Goal: Task Accomplishment & Management: Manage account settings

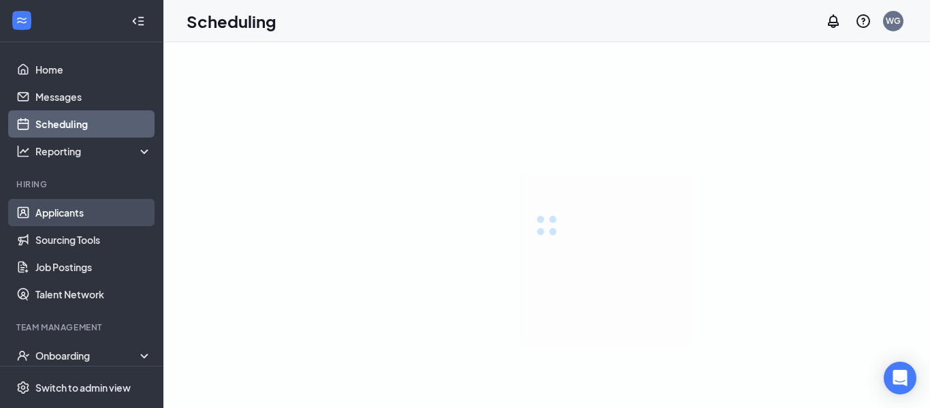
click at [63, 211] on link "Applicants" at bounding box center [93, 212] width 116 height 27
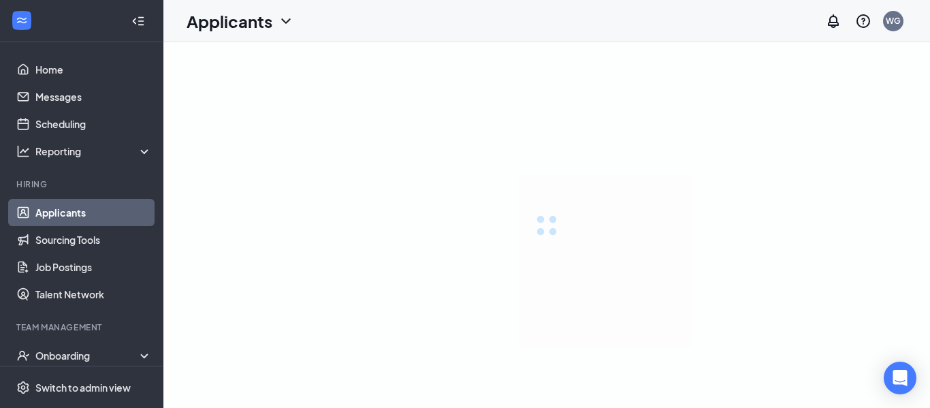
click at [59, 215] on link "Applicants" at bounding box center [93, 212] width 116 height 27
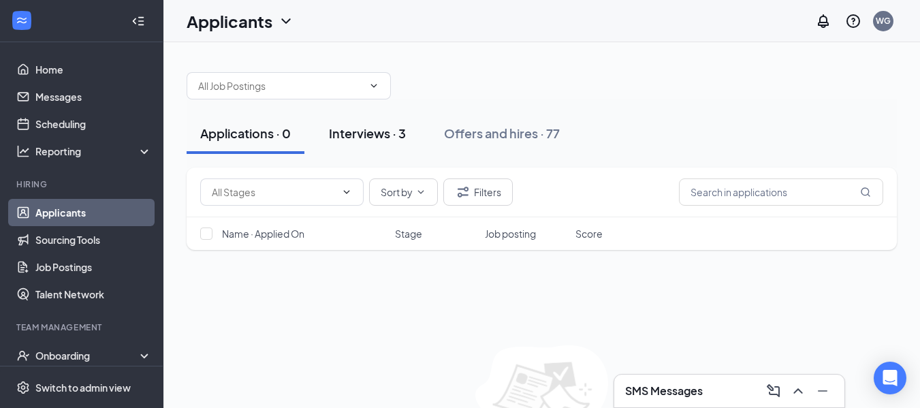
click at [382, 130] on div "Interviews · 3" at bounding box center [367, 133] width 77 height 17
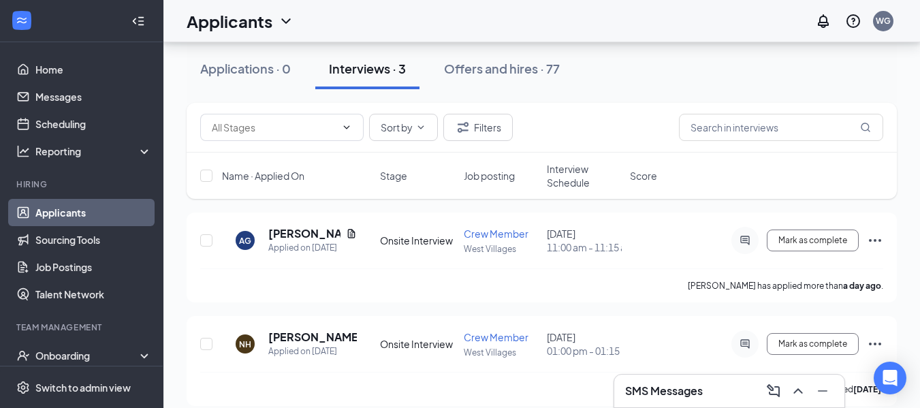
scroll to position [35, 0]
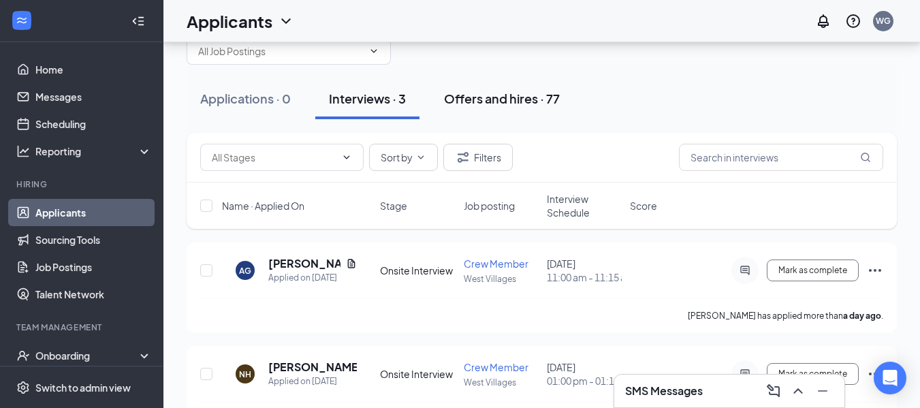
click at [527, 103] on div "Offers and hires · 77" at bounding box center [502, 98] width 116 height 17
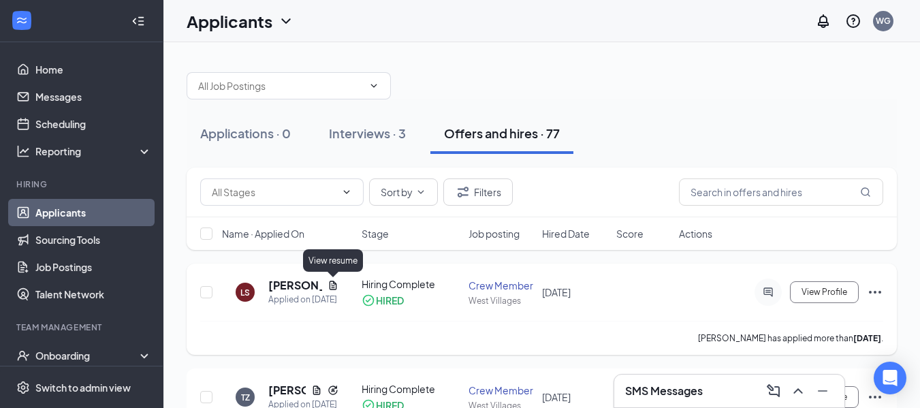
click at [334, 286] on icon "Document" at bounding box center [333, 285] width 7 height 9
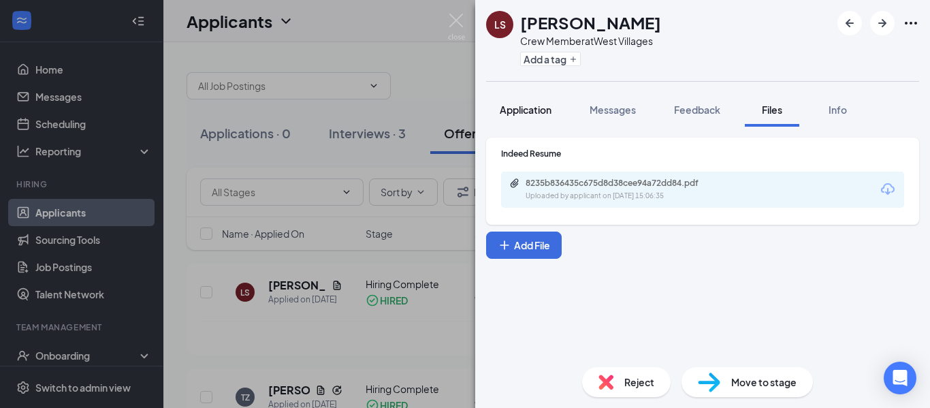
click at [533, 106] on span "Application" at bounding box center [526, 110] width 52 height 12
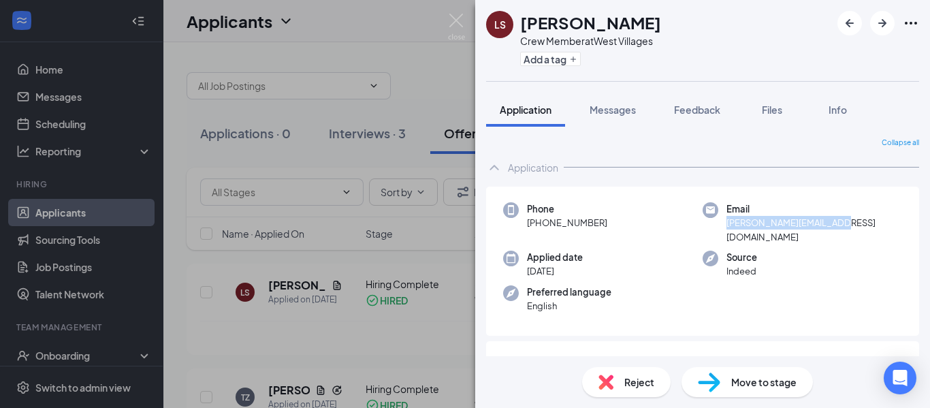
drag, startPoint x: 720, startPoint y: 221, endPoint x: 829, endPoint y: 221, distance: 109.0
click at [829, 221] on div "Email [PERSON_NAME][EMAIL_ADDRESS][DOMAIN_NAME]" at bounding box center [803, 223] width 200 height 42
click at [829, 221] on span "[PERSON_NAME][EMAIL_ADDRESS][DOMAIN_NAME]" at bounding box center [815, 230] width 176 height 28
drag, startPoint x: 720, startPoint y: 221, endPoint x: 838, endPoint y: 222, distance: 117.1
click at [838, 222] on div "Email [PERSON_NAME][EMAIL_ADDRESS][DOMAIN_NAME]" at bounding box center [803, 223] width 200 height 42
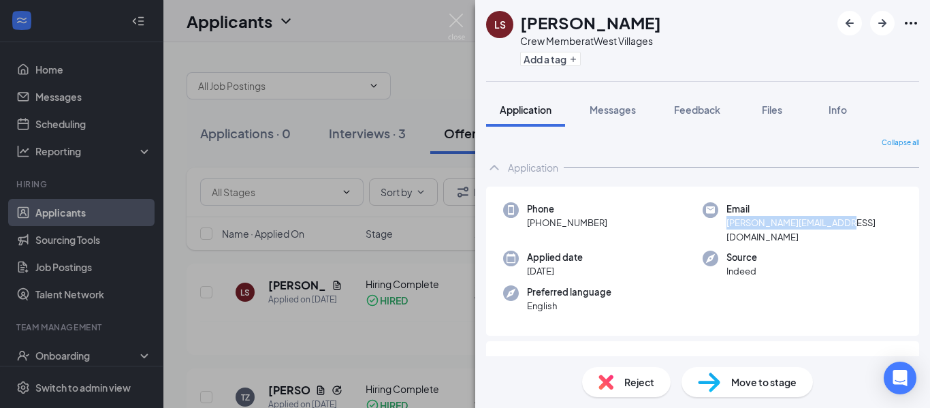
copy span "[PERSON_NAME][EMAIL_ADDRESS][DOMAIN_NAME]"
click at [459, 16] on img at bounding box center [456, 27] width 17 height 27
